Goal: Register for event/course

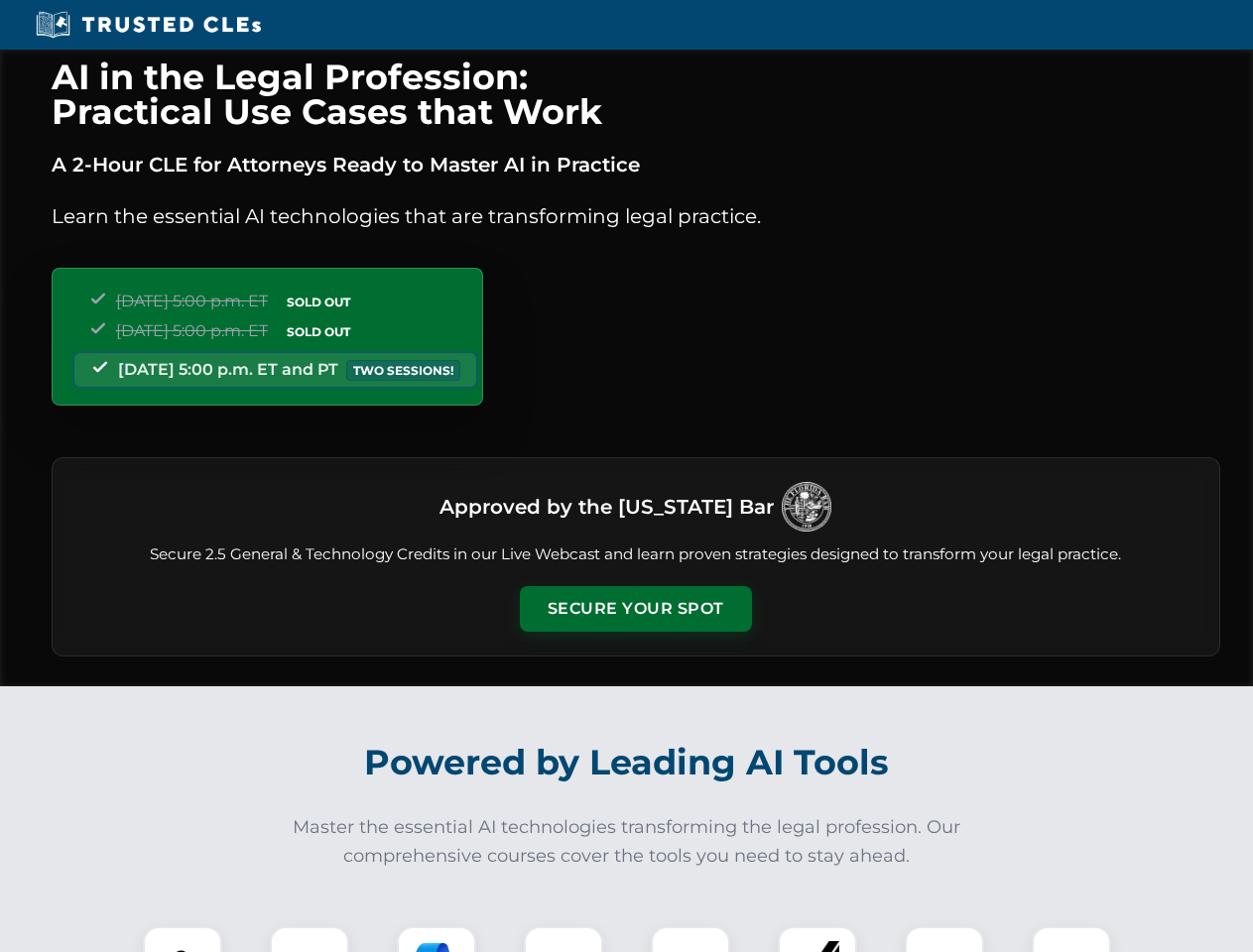
click at [635, 609] on button "Secure Your Spot" at bounding box center [635, 609] width 232 height 46
click at [182, 939] on img at bounding box center [182, 966] width 58 height 58
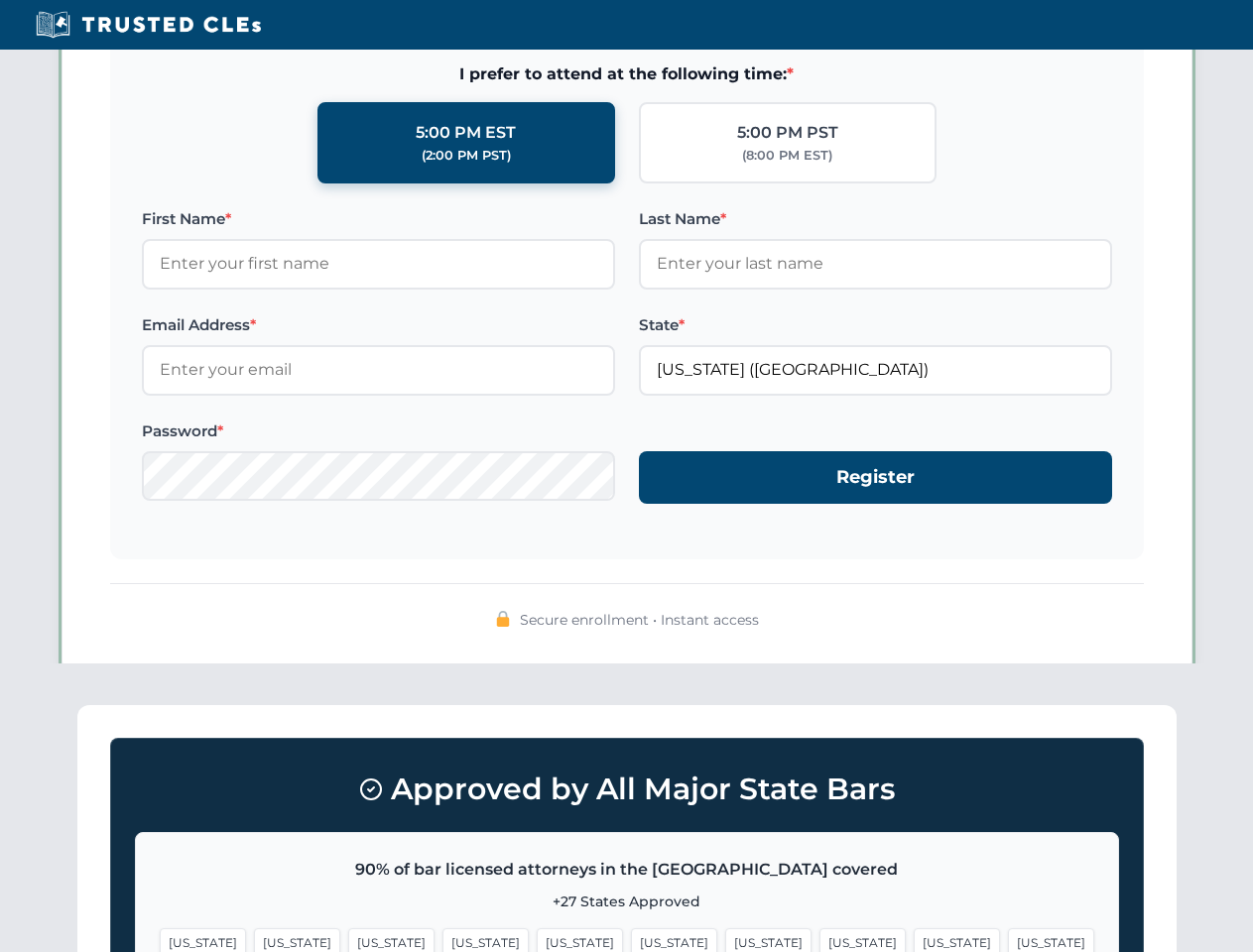
click at [725, 939] on span "[US_STATE]" at bounding box center [768, 943] width 87 height 29
click at [914, 939] on span "[US_STATE]" at bounding box center [957, 943] width 87 height 29
